Goal: Task Accomplishment & Management: Check status

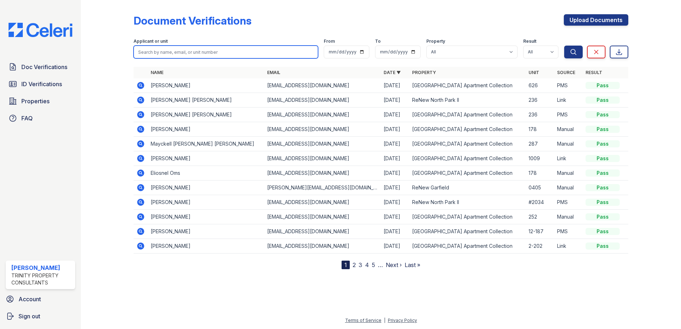
click at [163, 48] on input "search" at bounding box center [226, 52] width 185 height 13
type input "william"
click at [564, 46] on button "Search" at bounding box center [573, 52] width 19 height 13
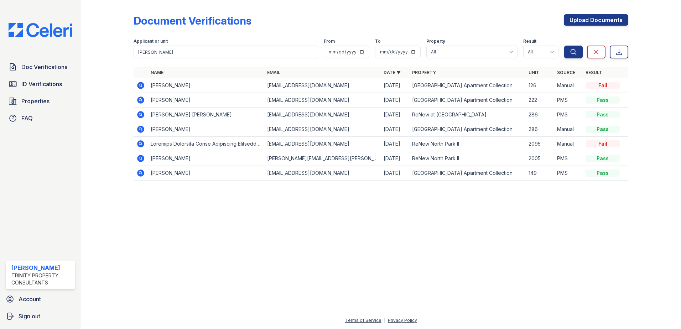
click at [140, 85] on icon at bounding box center [140, 85] width 2 height 2
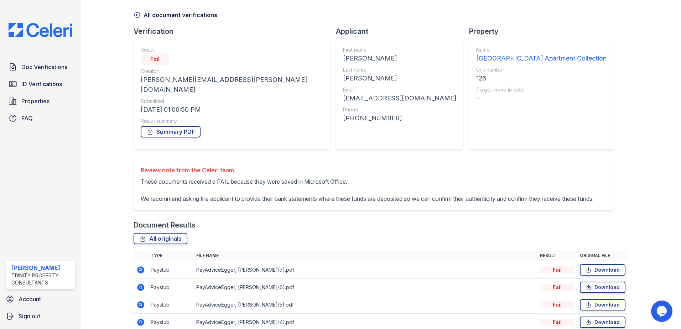
scroll to position [58, 0]
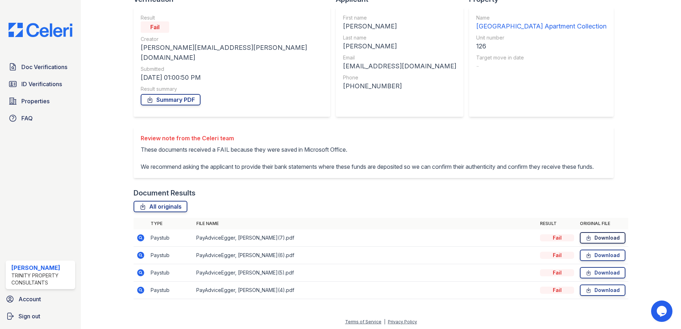
click at [586, 237] on icon at bounding box center [589, 237] width 6 height 7
click at [591, 237] on link "Download" at bounding box center [603, 237] width 46 height 11
click at [129, 195] on div at bounding box center [112, 125] width 41 height 362
click at [54, 82] on span "ID Verifications" at bounding box center [41, 84] width 41 height 9
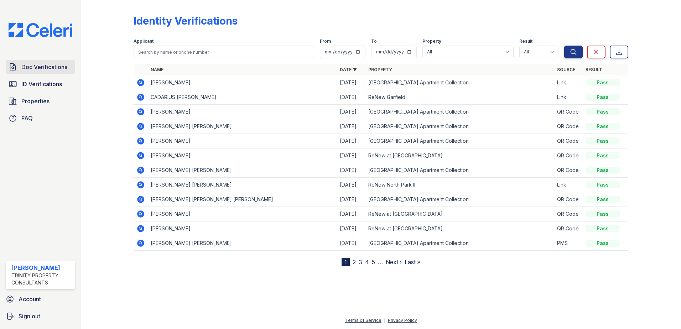
click at [40, 68] on span "Doc Verifications" at bounding box center [44, 67] width 46 height 9
